Goal: Find specific page/section: Find specific page/section

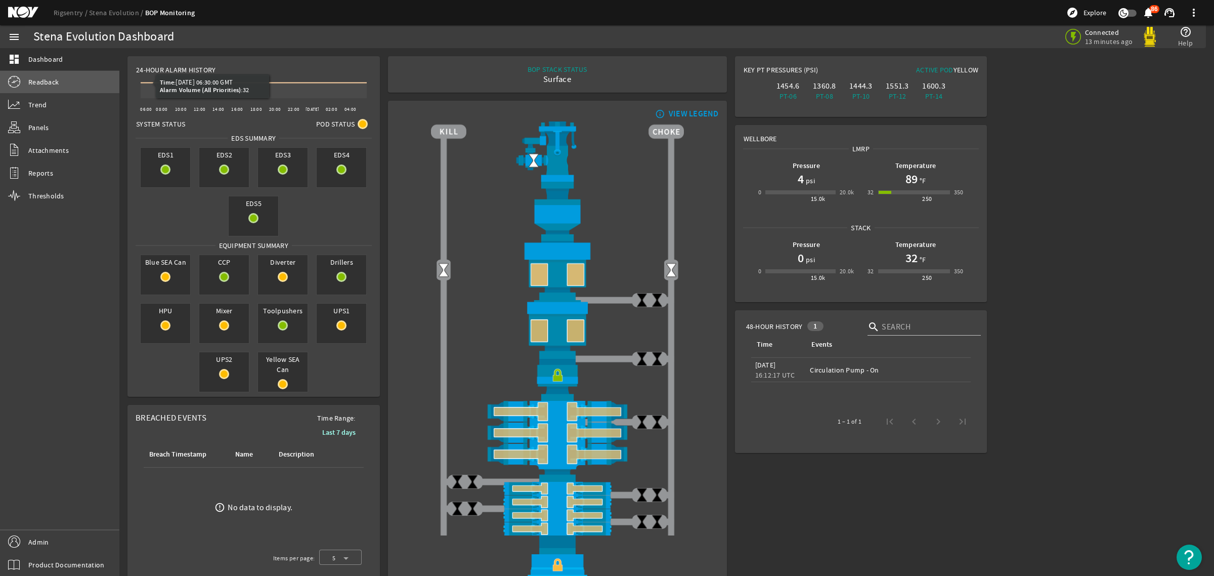
click at [52, 82] on span "Readback" at bounding box center [43, 82] width 30 height 10
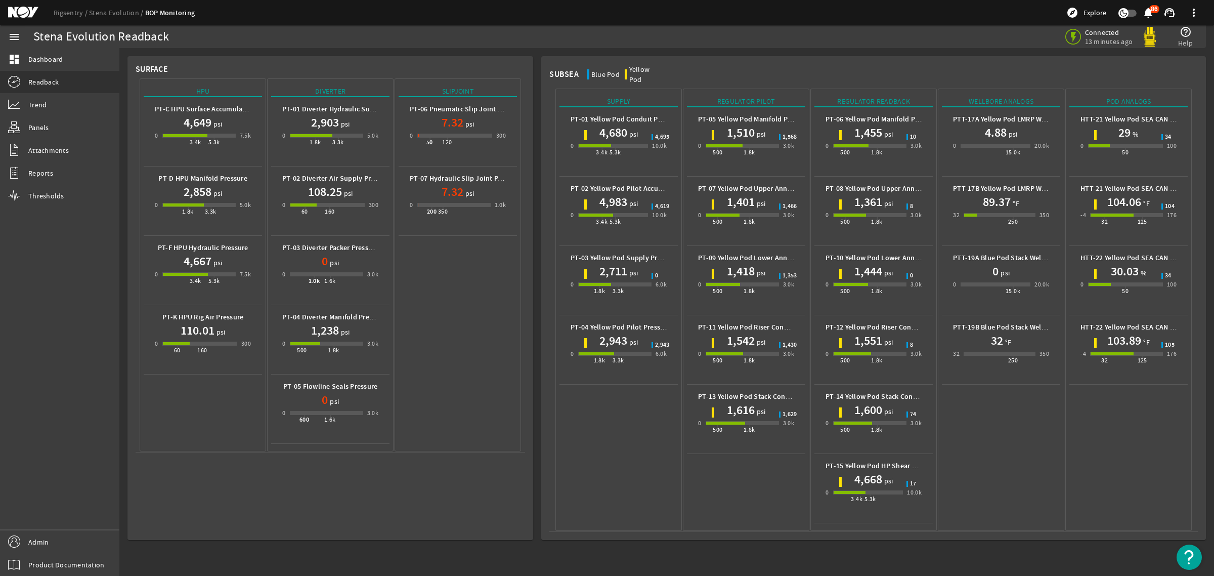
click at [21, 14] on mat-icon at bounding box center [31, 13] width 46 height 12
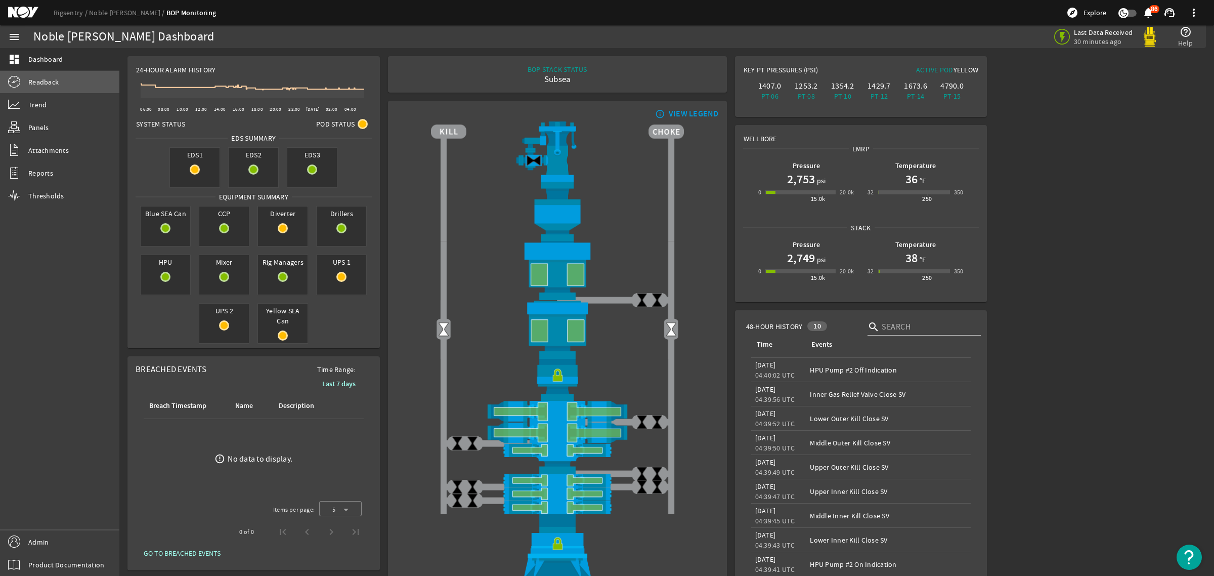
click at [52, 79] on span "Readback" at bounding box center [43, 82] width 30 height 10
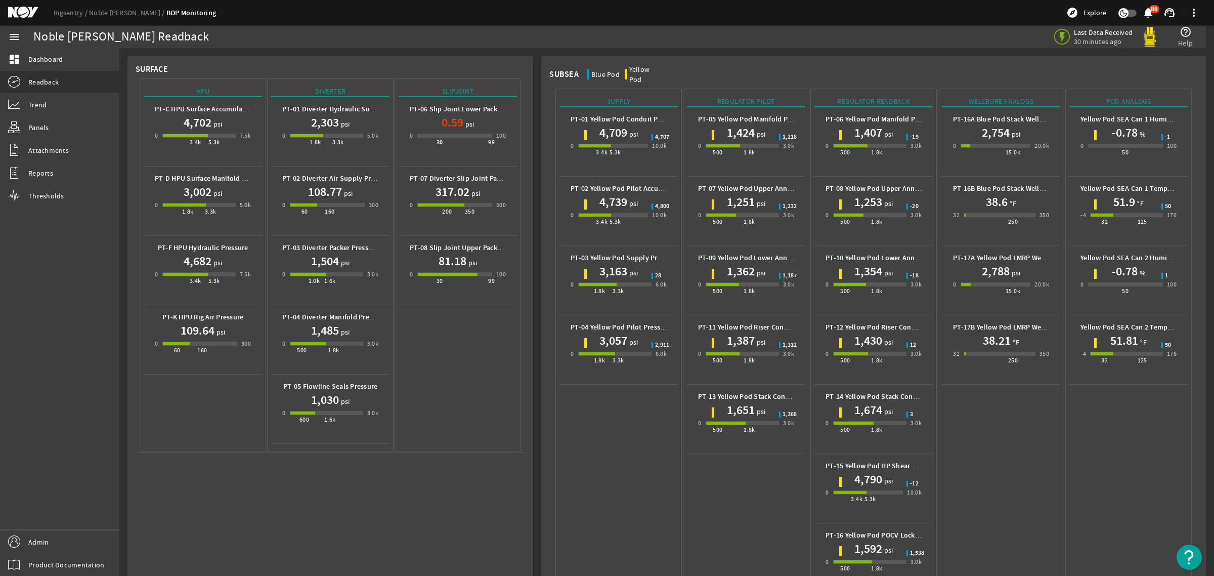
click at [20, 16] on mat-icon at bounding box center [31, 13] width 46 height 12
